Goal: Transaction & Acquisition: Purchase product/service

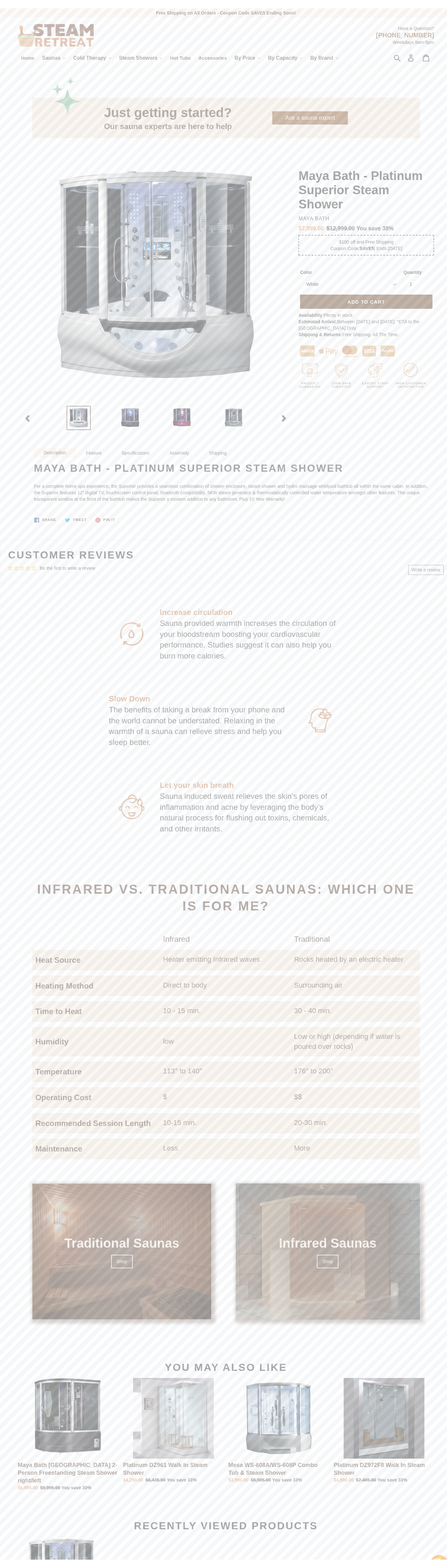
click at [362, 293] on span "Add to cart" at bounding box center [365, 293] width 37 height 5
click at [387, 65] on link "View cart ( 0 )" at bounding box center [392, 65] width 103 height 13
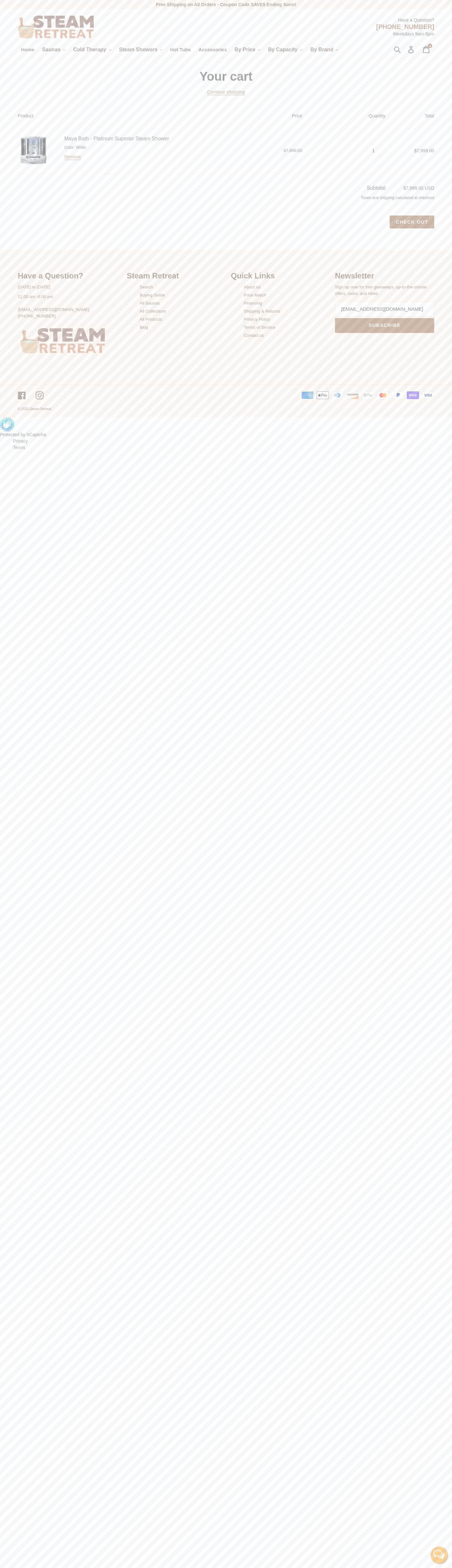
type input "[EMAIL_ADDRESS][DOMAIN_NAME]"
click at [412, 222] on input "Check out" at bounding box center [411, 222] width 44 height 13
